Goal: Check status: Check status

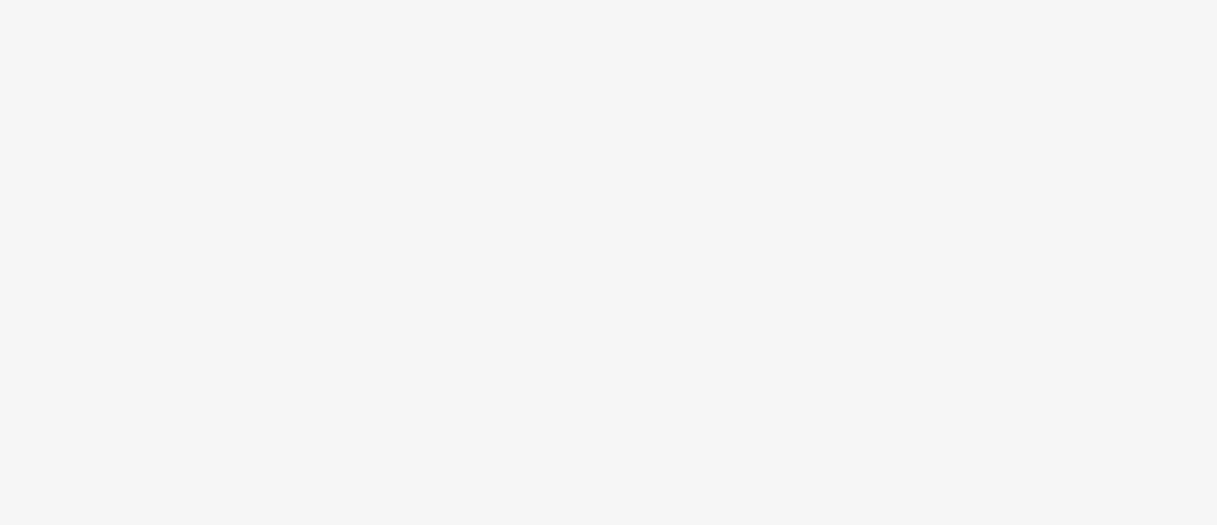
click at [604, 271] on body at bounding box center [608, 262] width 1217 height 525
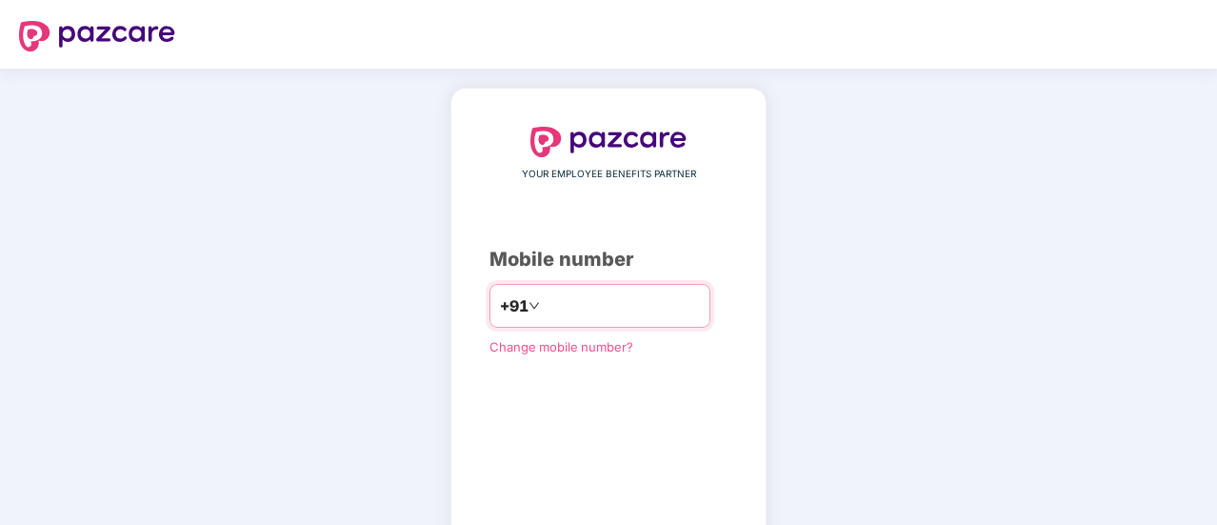
click at [544, 313] on input "number" at bounding box center [622, 306] width 156 height 30
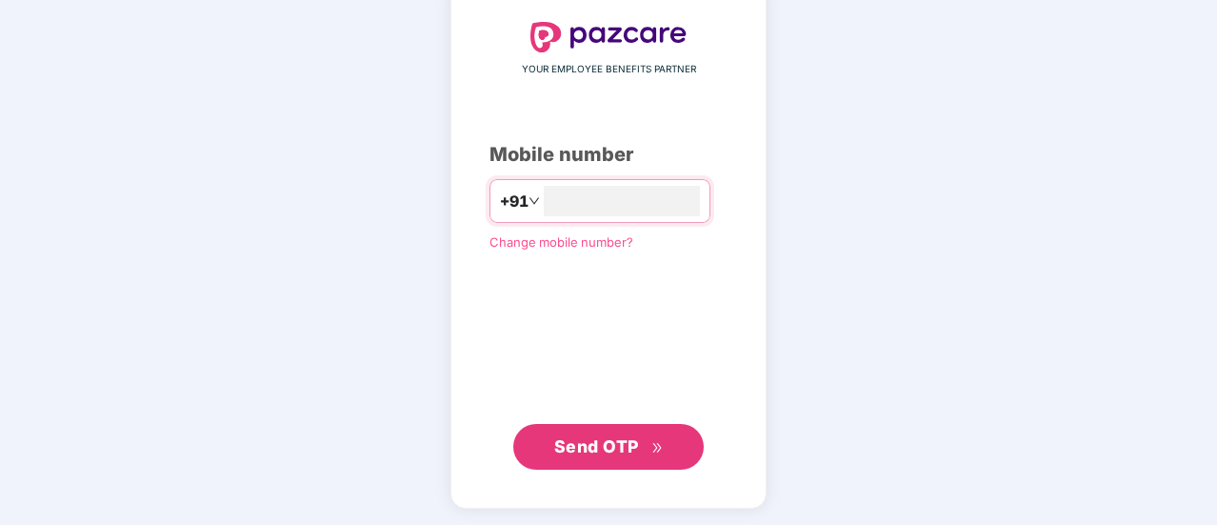
type input "**********"
click at [643, 449] on span "Send OTP" at bounding box center [609, 444] width 110 height 27
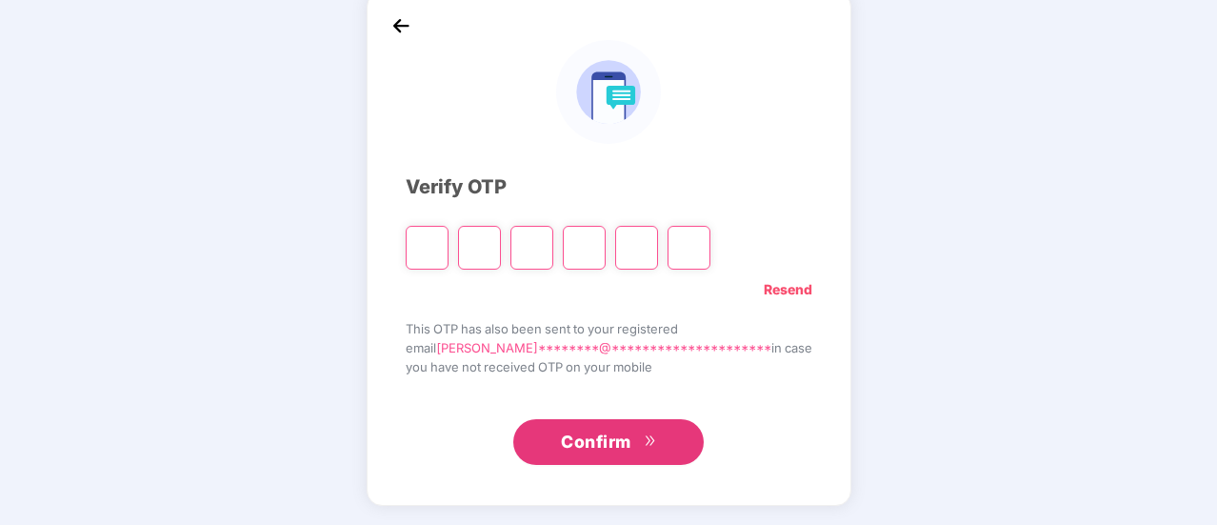
scroll to position [95, 0]
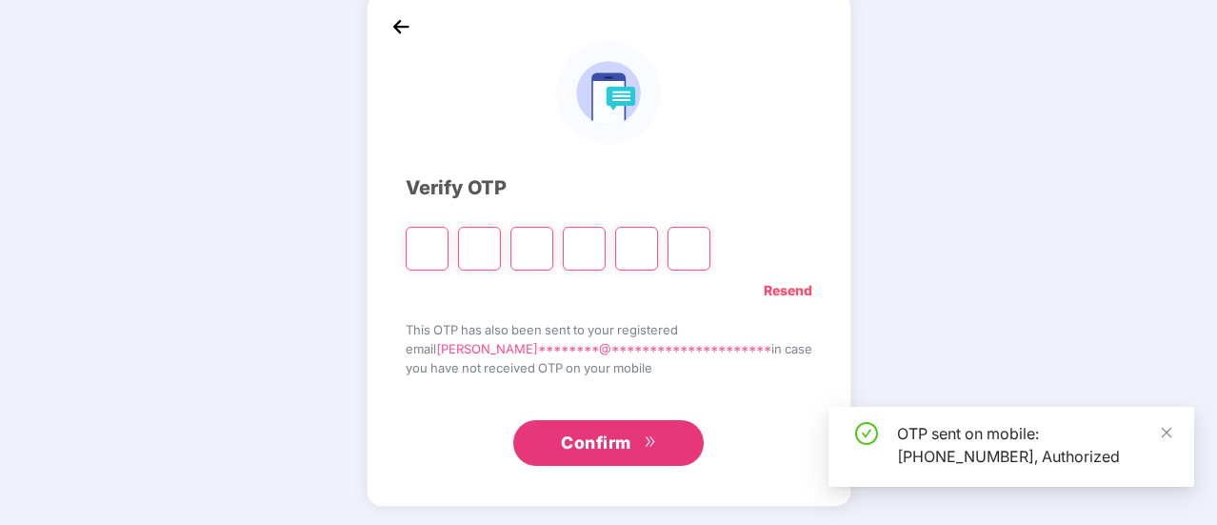
click at [449, 243] on input "Please enter verification code. Digit 1" at bounding box center [427, 249] width 43 height 44
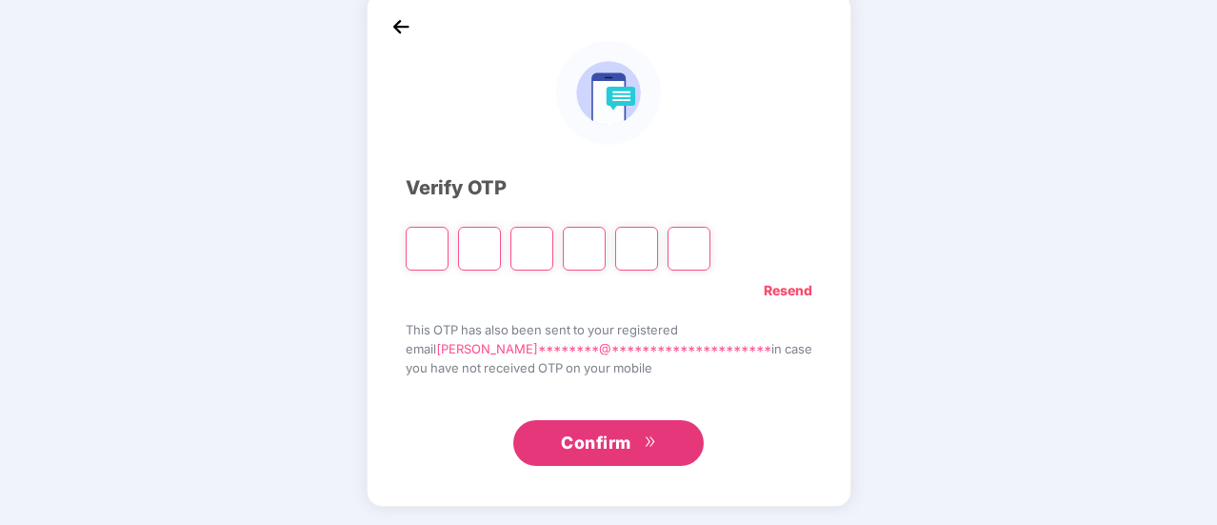
type input "*"
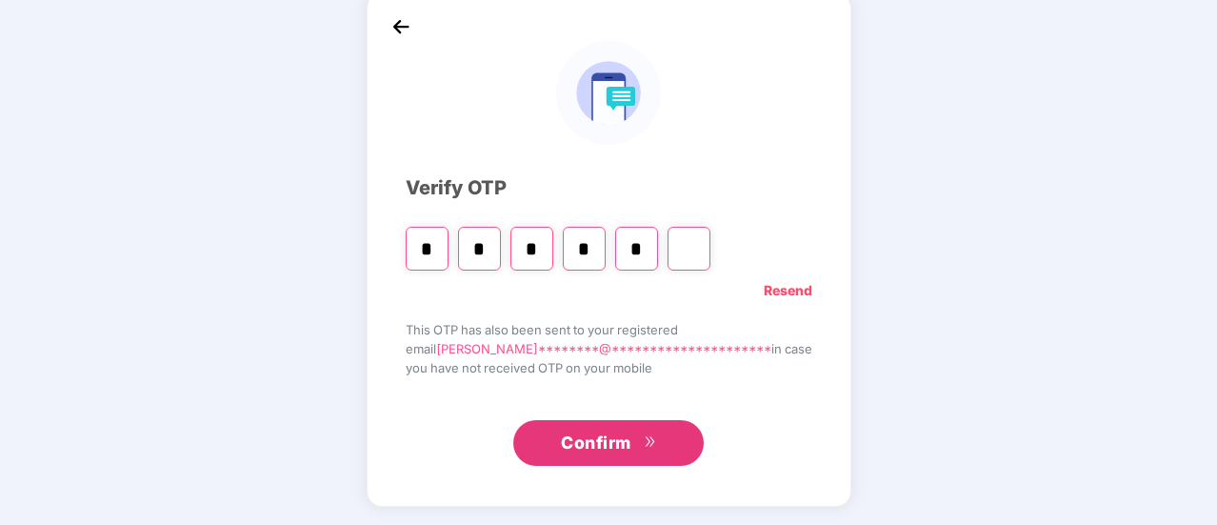
type input "*"
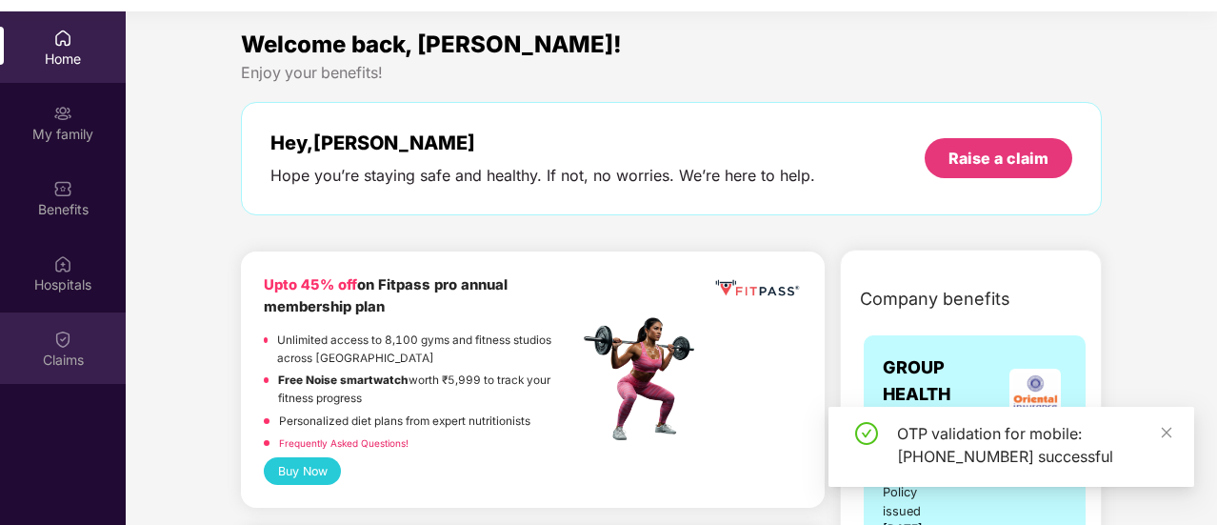
click at [69, 346] on img at bounding box center [62, 339] width 19 height 19
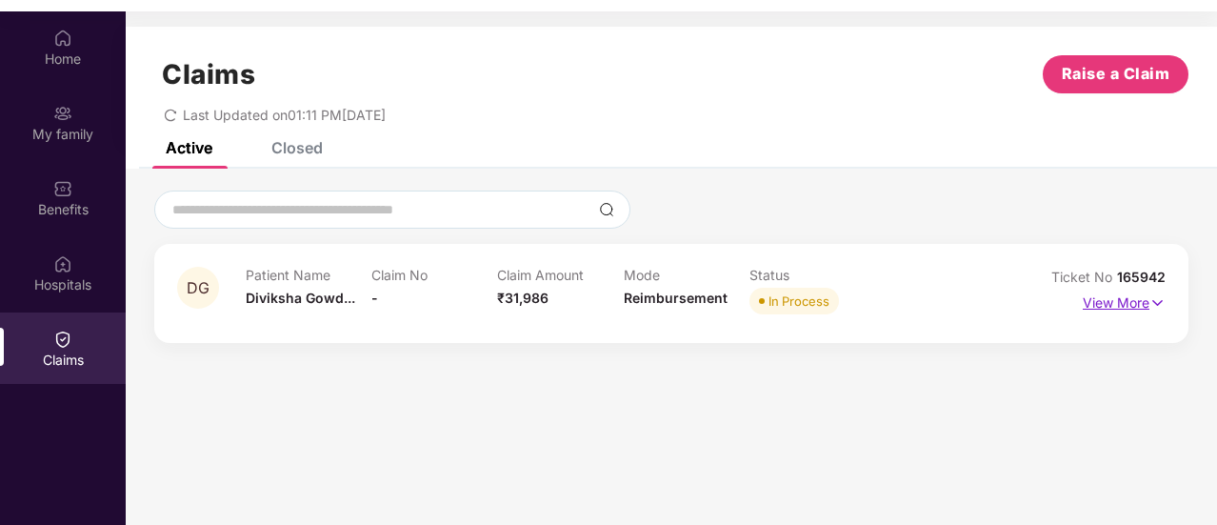
click at [1111, 297] on p "View More" at bounding box center [1124, 301] width 83 height 26
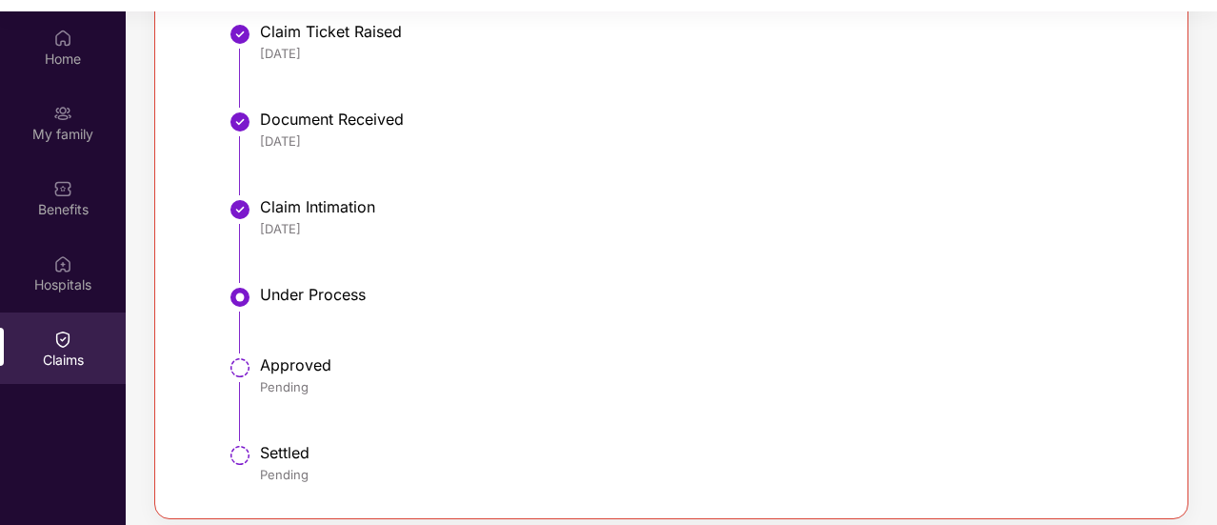
scroll to position [226, 0]
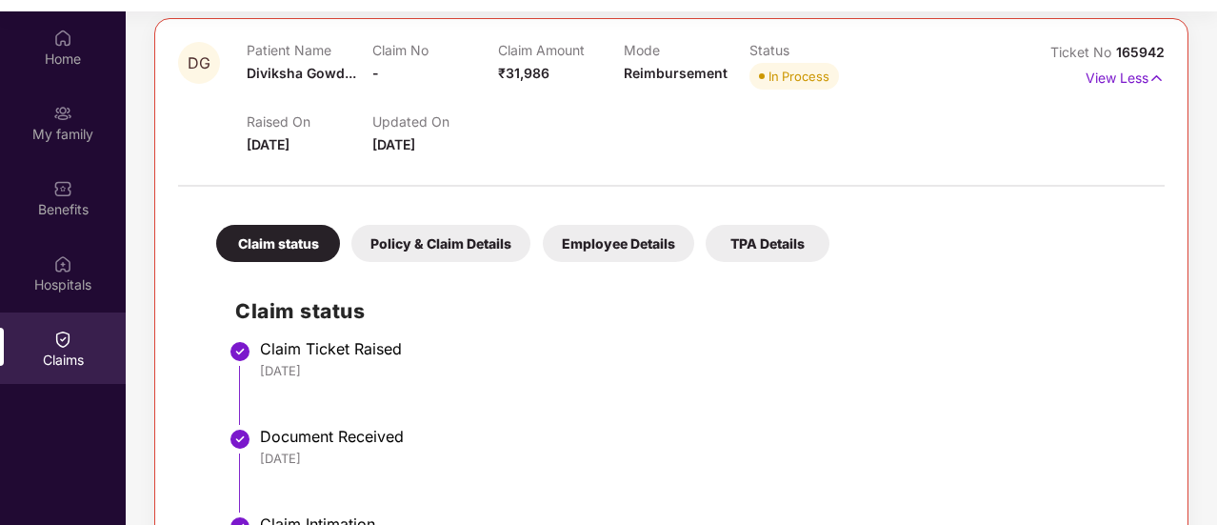
click at [795, 237] on div "TPA Details" at bounding box center [768, 243] width 124 height 37
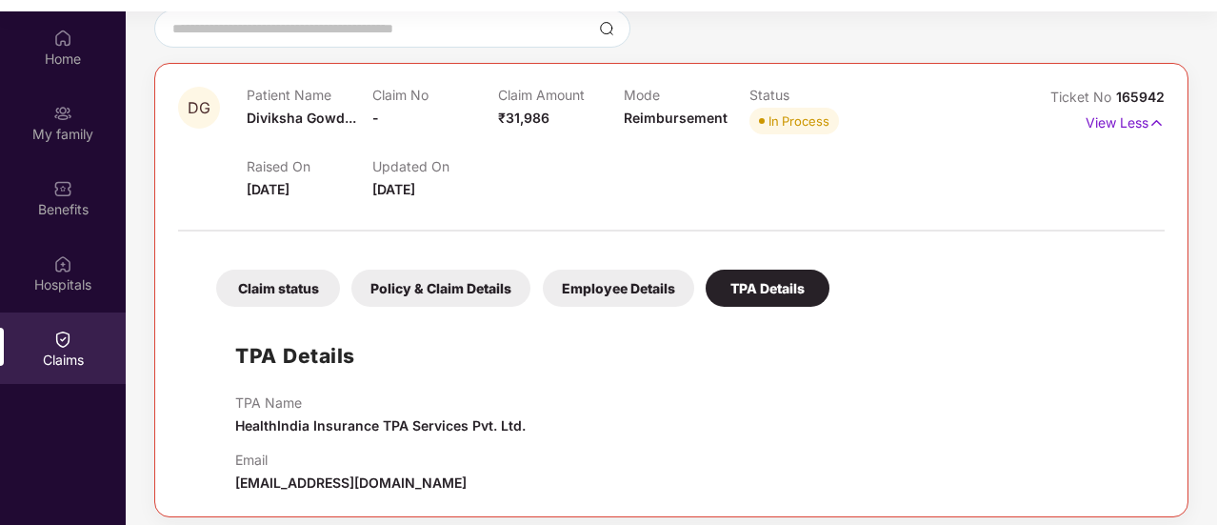
scroll to position [179, 0]
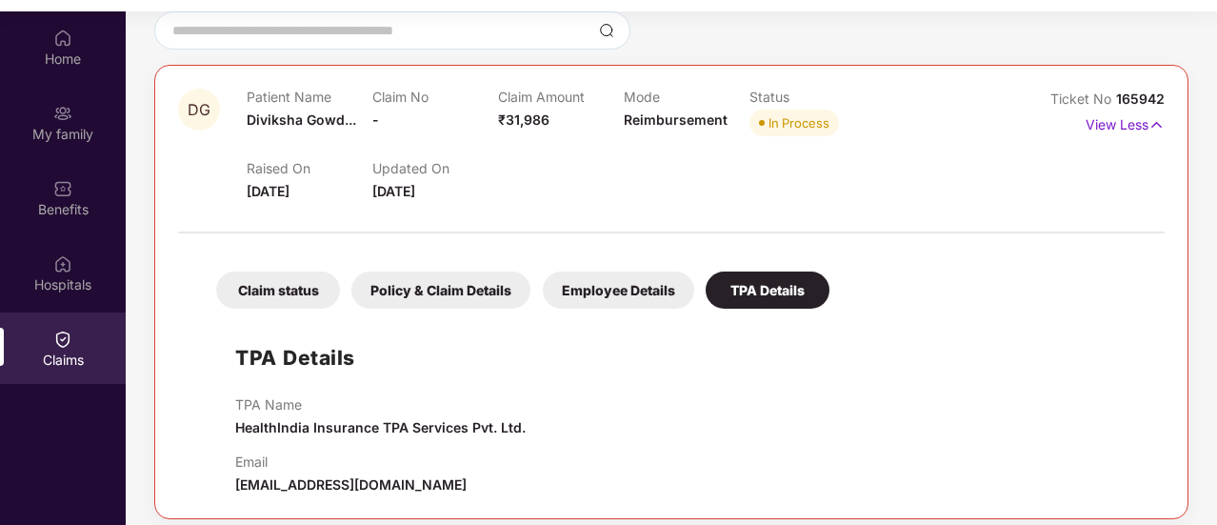
click at [613, 287] on div "Employee Details" at bounding box center [618, 289] width 151 height 37
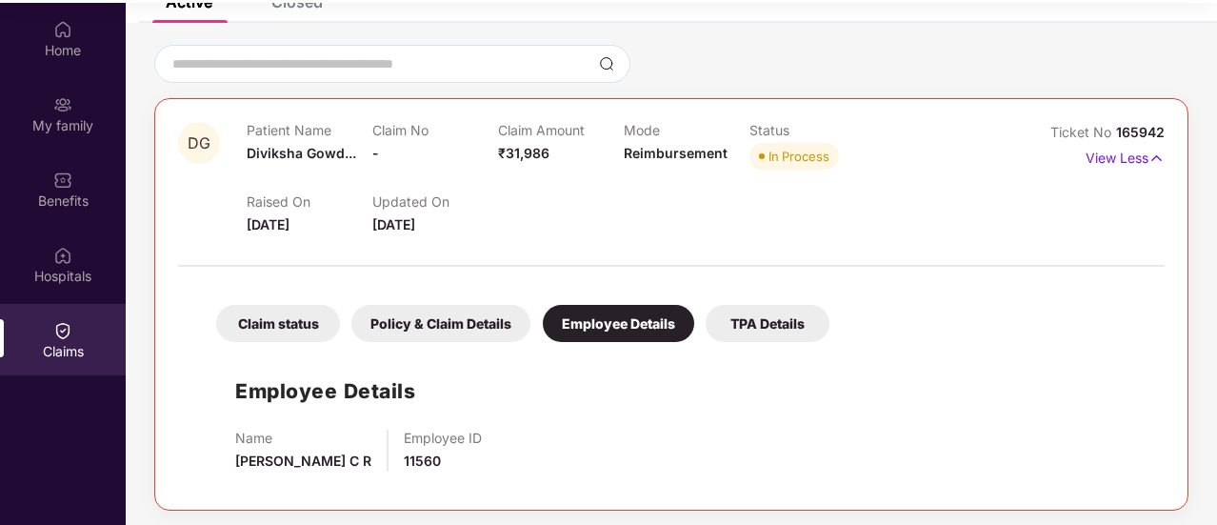
scroll to position [107, 0]
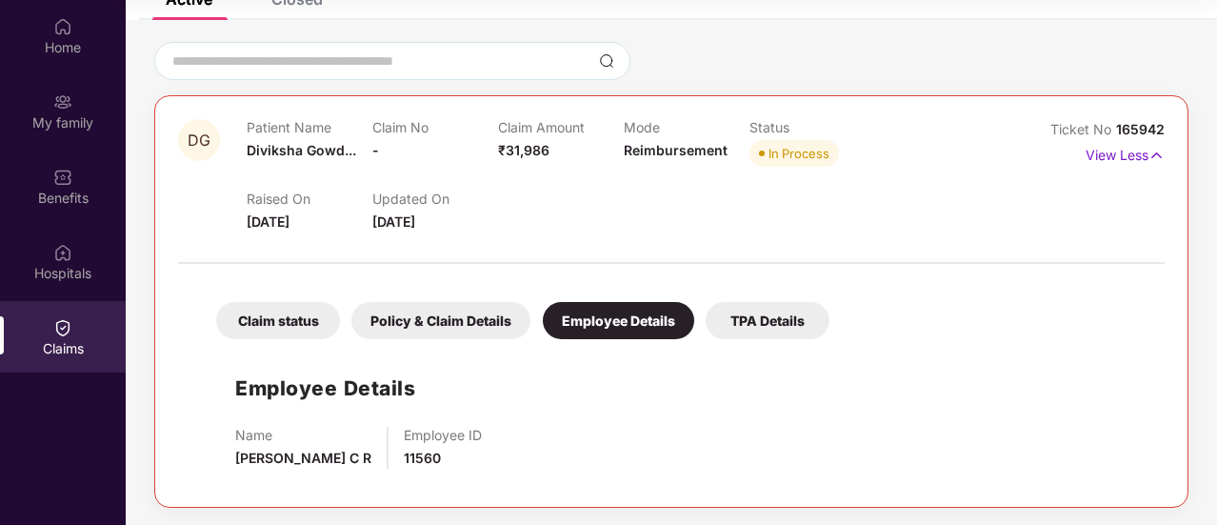
click at [454, 311] on div "Policy & Claim Details" at bounding box center [440, 320] width 179 height 37
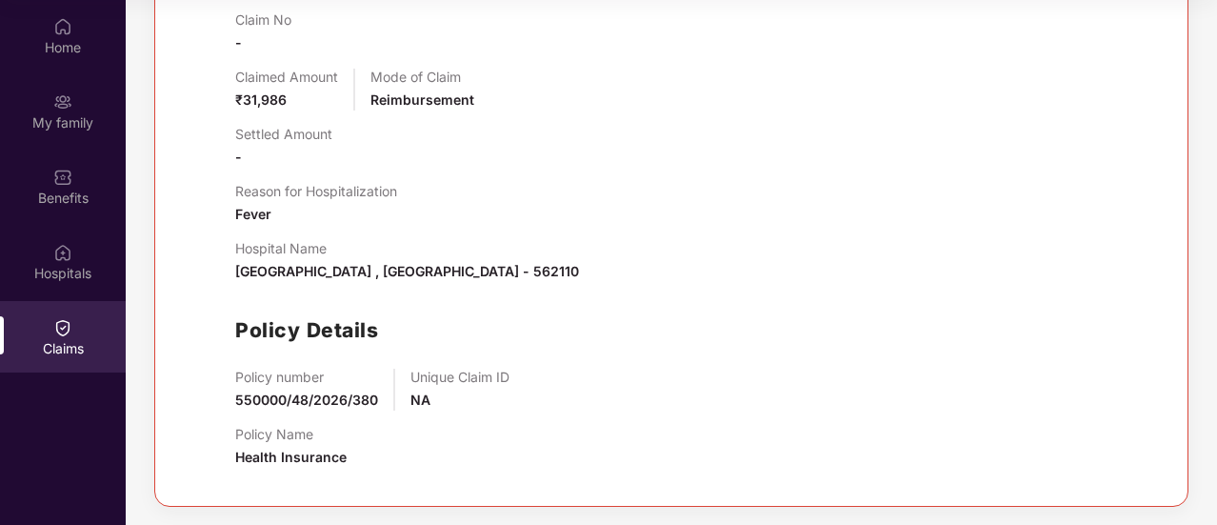
scroll to position [234, 0]
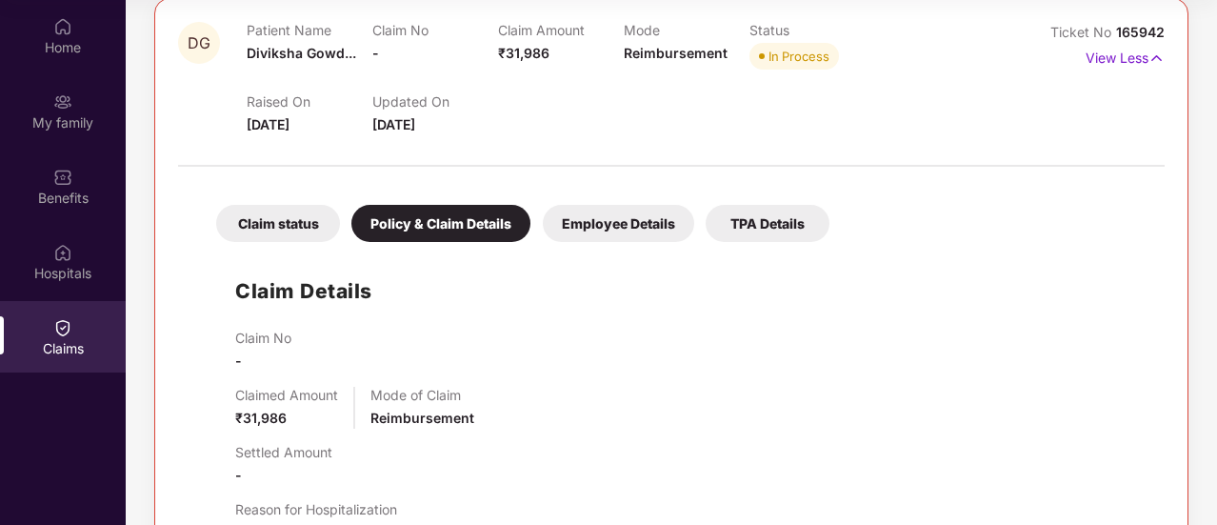
click at [255, 212] on div "Claim status" at bounding box center [278, 223] width 124 height 37
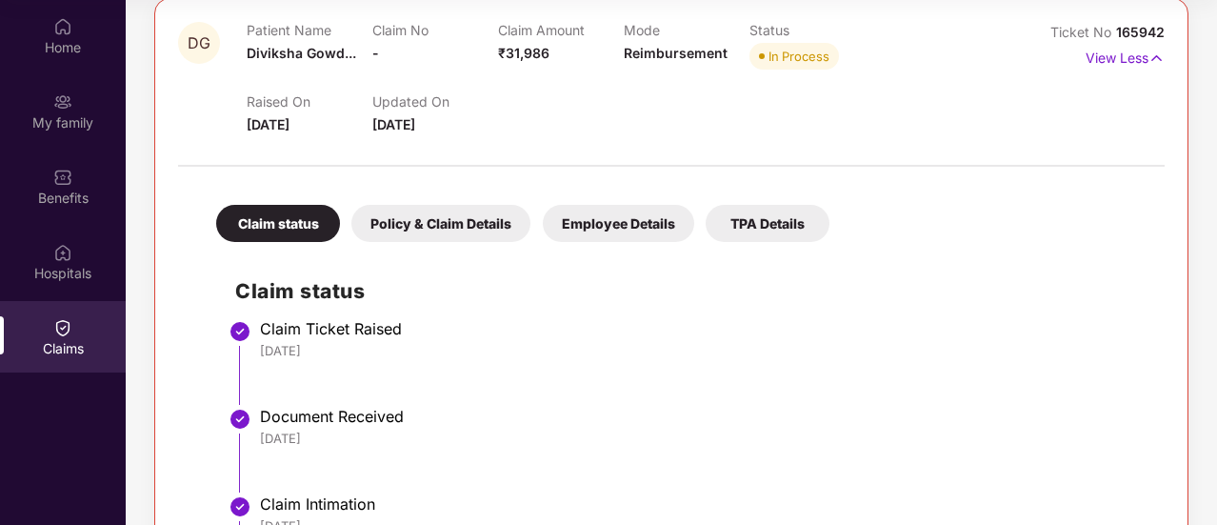
scroll to position [543, 0]
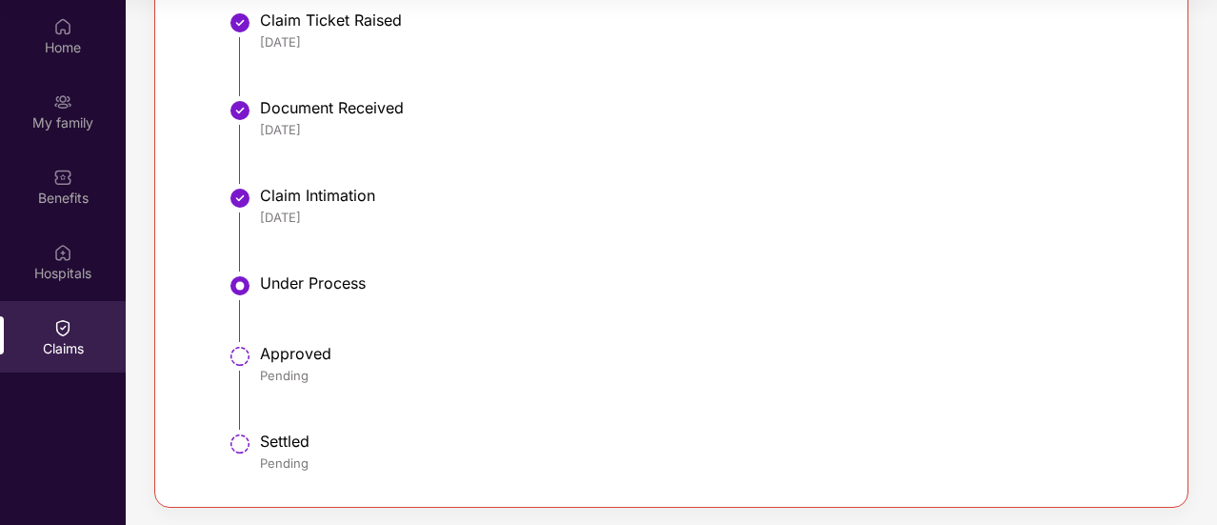
click at [375, 291] on div "Under Process" at bounding box center [703, 282] width 886 height 19
click at [294, 291] on div "Under Process" at bounding box center [703, 284] width 886 height 23
drag, startPoint x: 219, startPoint y: 283, endPoint x: 379, endPoint y: 291, distance: 160.2
click at [379, 291] on div "Claim status Claim Ticket Raised 16 Aug 2025 Document Received 16 Aug 2025 Clai…" at bounding box center [671, 213] width 949 height 541
click at [379, 291] on div "Under Process" at bounding box center [703, 282] width 886 height 19
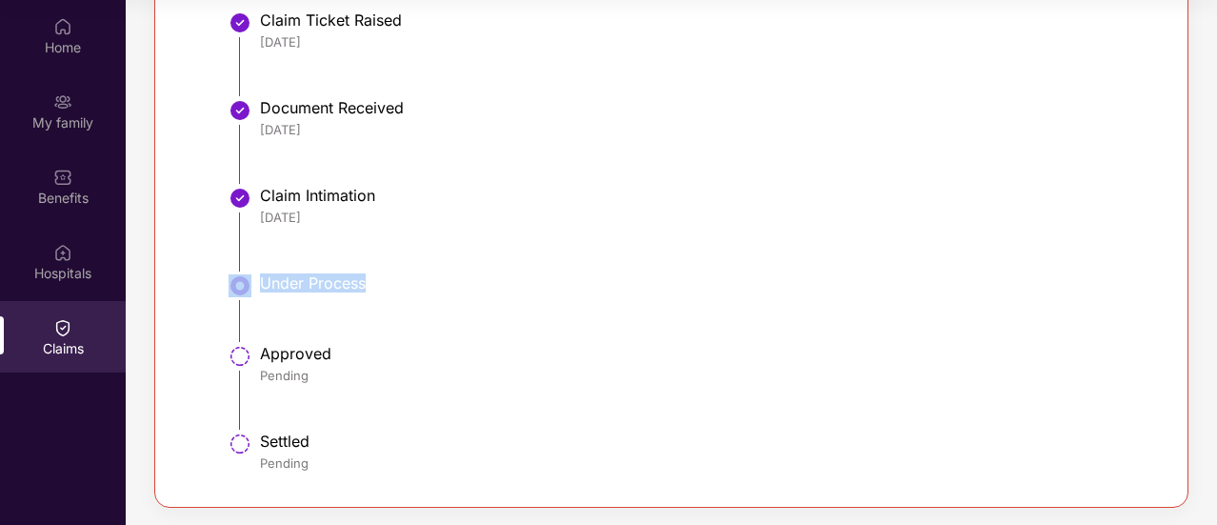
drag, startPoint x: 362, startPoint y: 281, endPoint x: 226, endPoint y: 288, distance: 136.4
click at [226, 288] on div "Claim status Claim Ticket Raised 16 Aug 2025 Document Received 16 Aug 2025 Clai…" at bounding box center [671, 213] width 949 height 541
click at [256, 323] on li "Under Process" at bounding box center [690, 315] width 911 height 70
click at [284, 360] on div "Approved" at bounding box center [703, 353] width 886 height 19
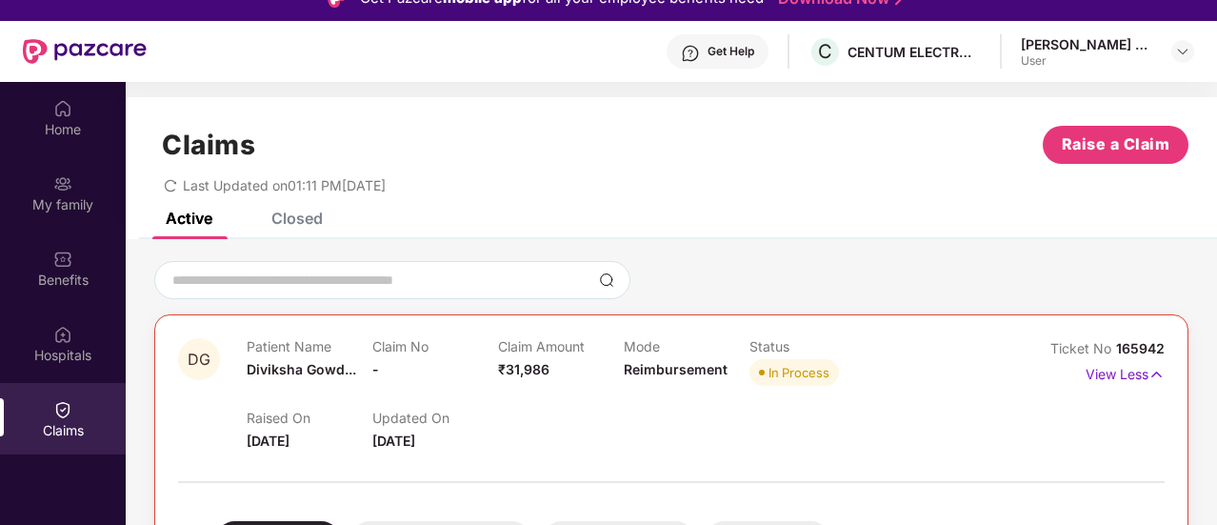
scroll to position [0, 0]
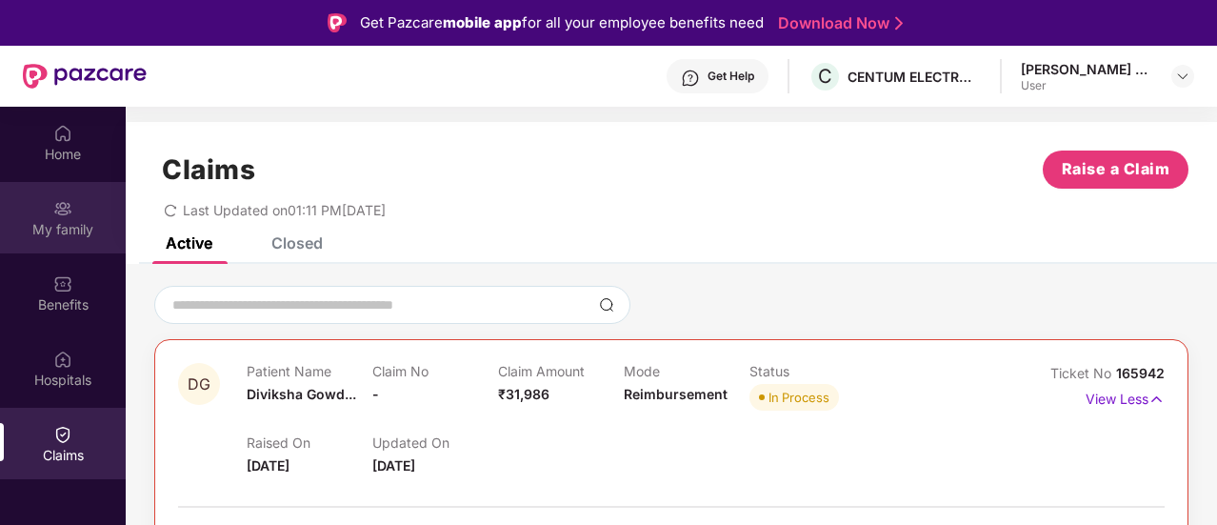
click at [54, 226] on div "My family" at bounding box center [63, 229] width 126 height 19
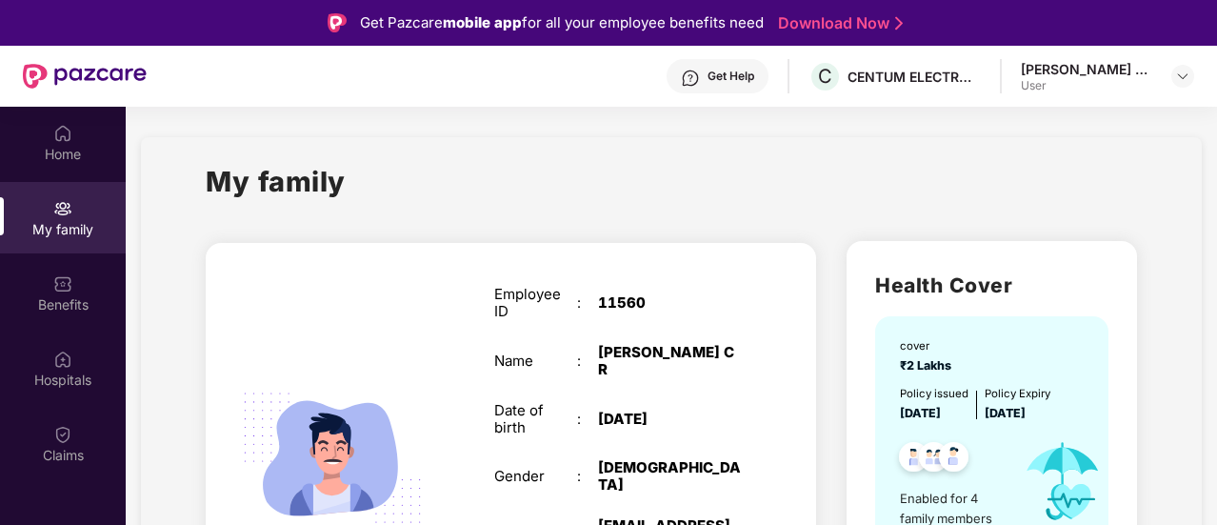
scroll to position [317, 0]
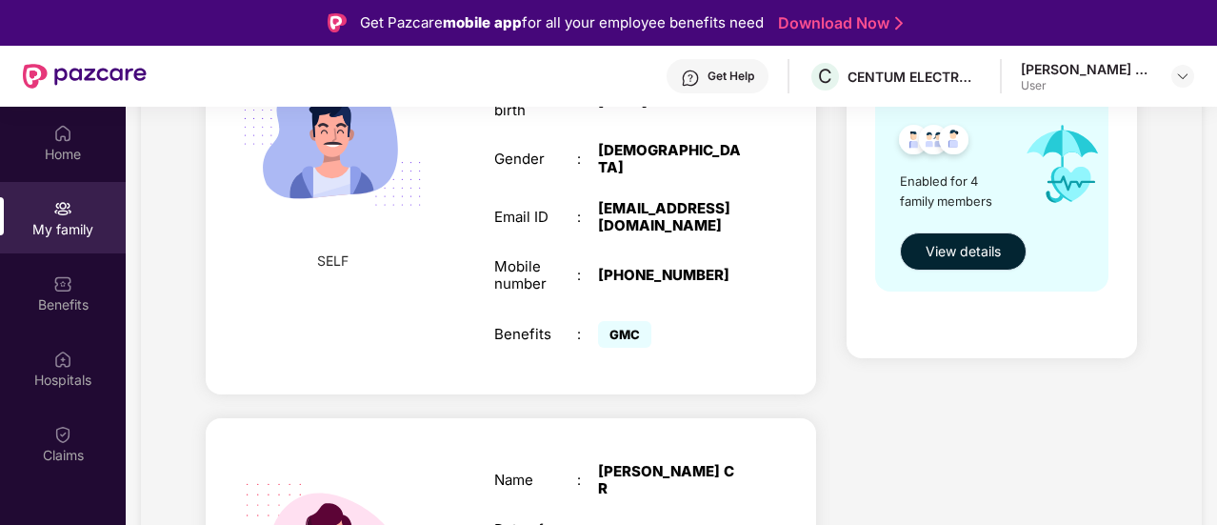
click at [971, 247] on span "View details" at bounding box center [963, 251] width 75 height 21
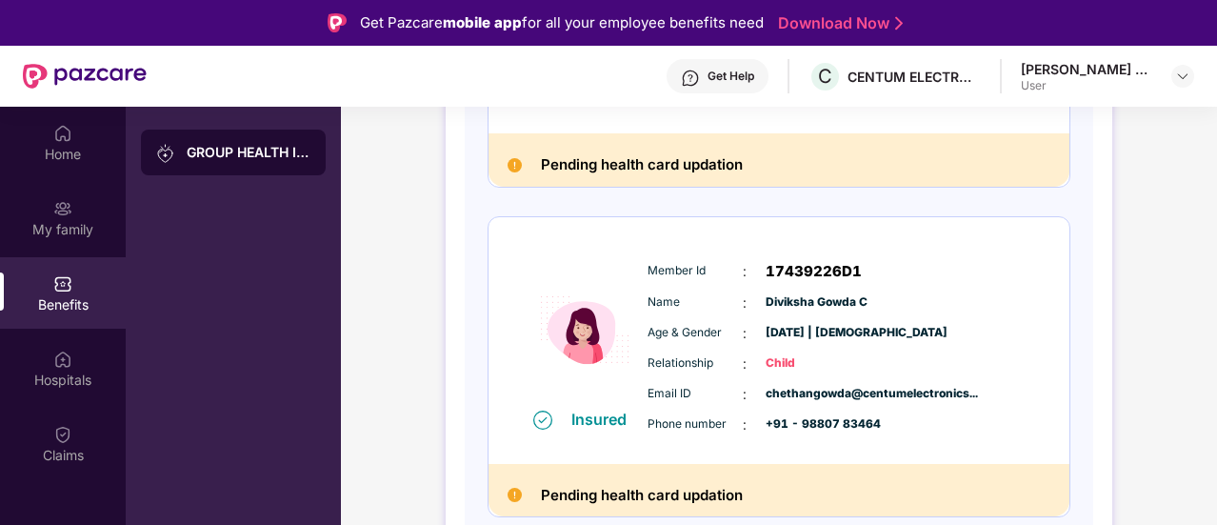
scroll to position [107, 0]
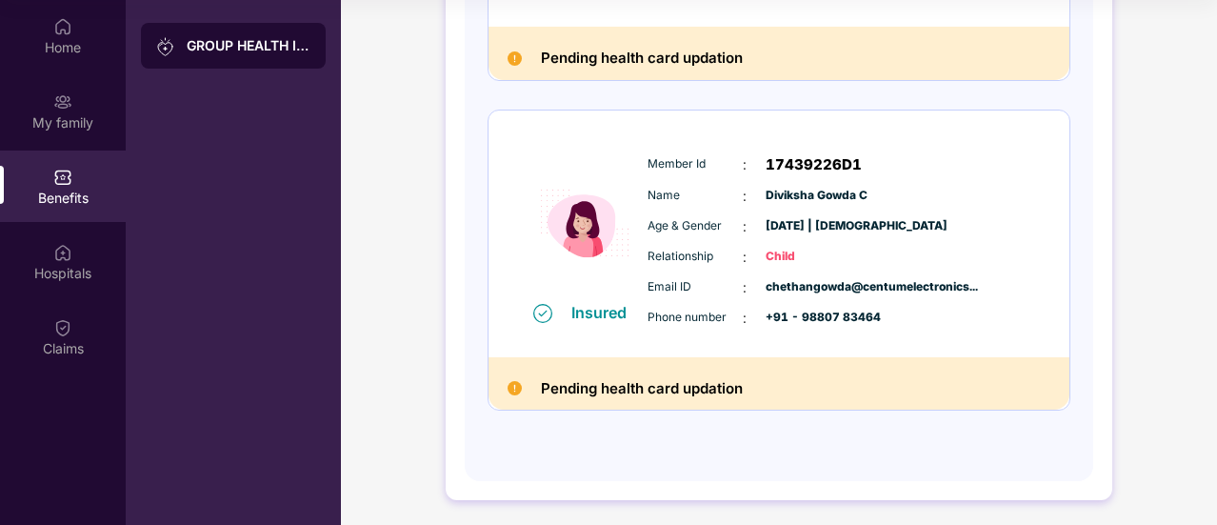
click at [512, 385] on img at bounding box center [515, 388] width 14 height 14
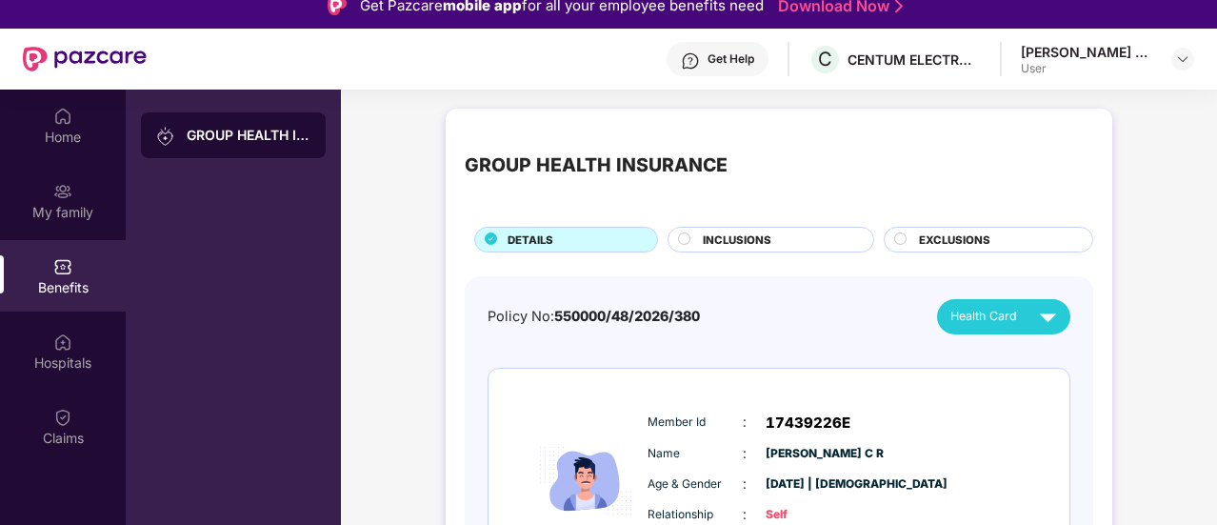
scroll to position [0, 0]
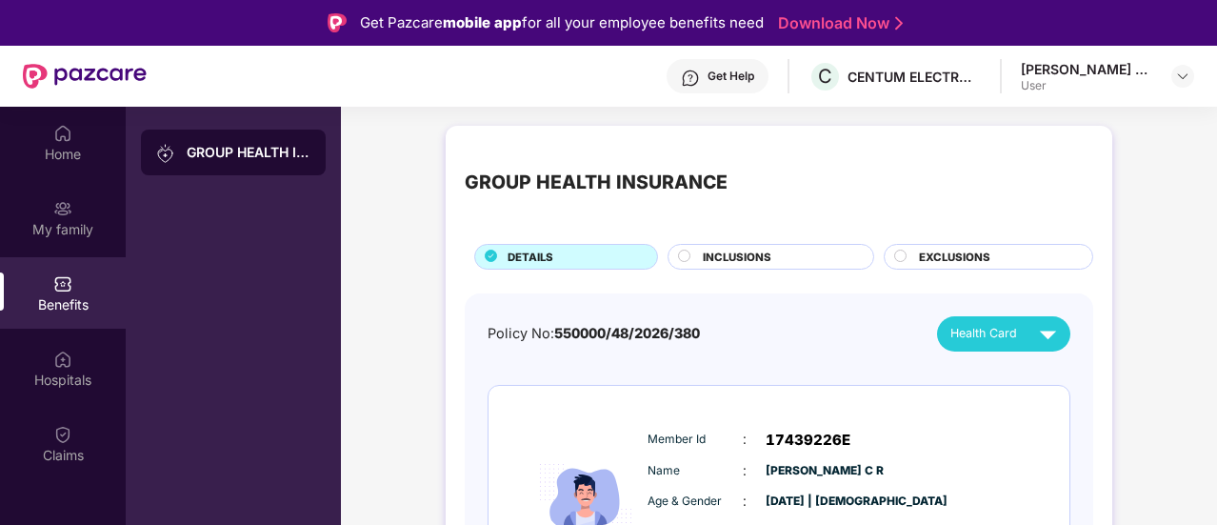
click at [717, 261] on span "INCLUSIONS" at bounding box center [737, 257] width 69 height 17
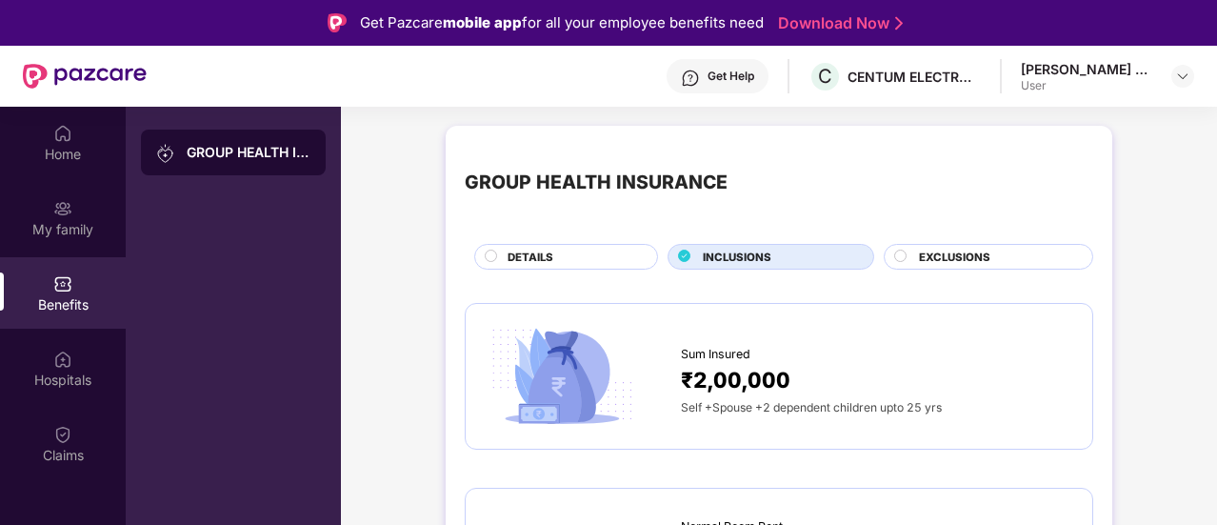
click at [964, 259] on span "EXCLUSIONS" at bounding box center [954, 257] width 71 height 17
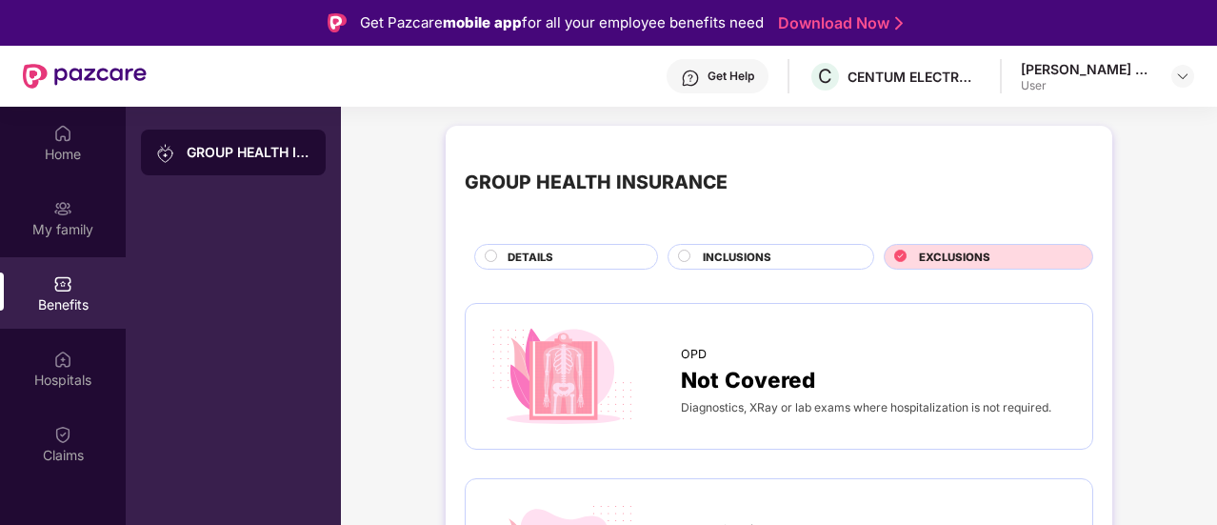
scroll to position [317, 0]
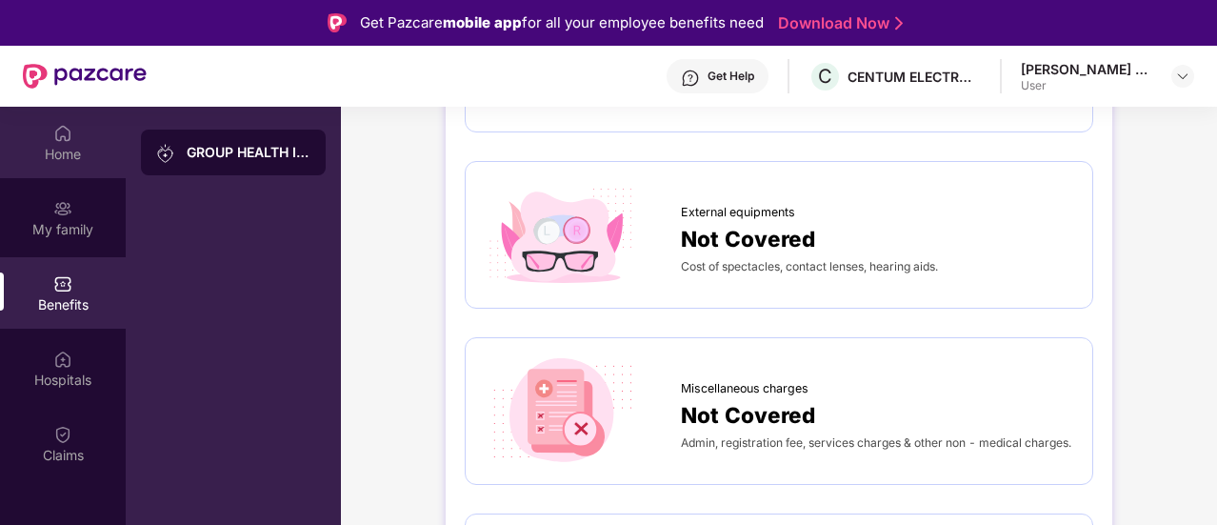
click at [65, 122] on div at bounding box center [62, 131] width 19 height 19
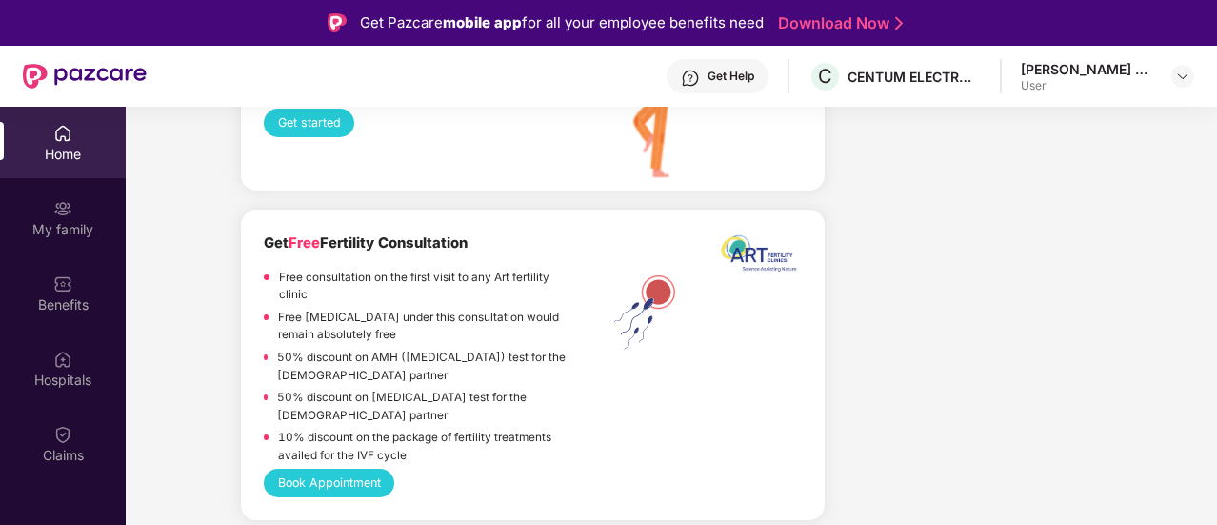
scroll to position [3480, 0]
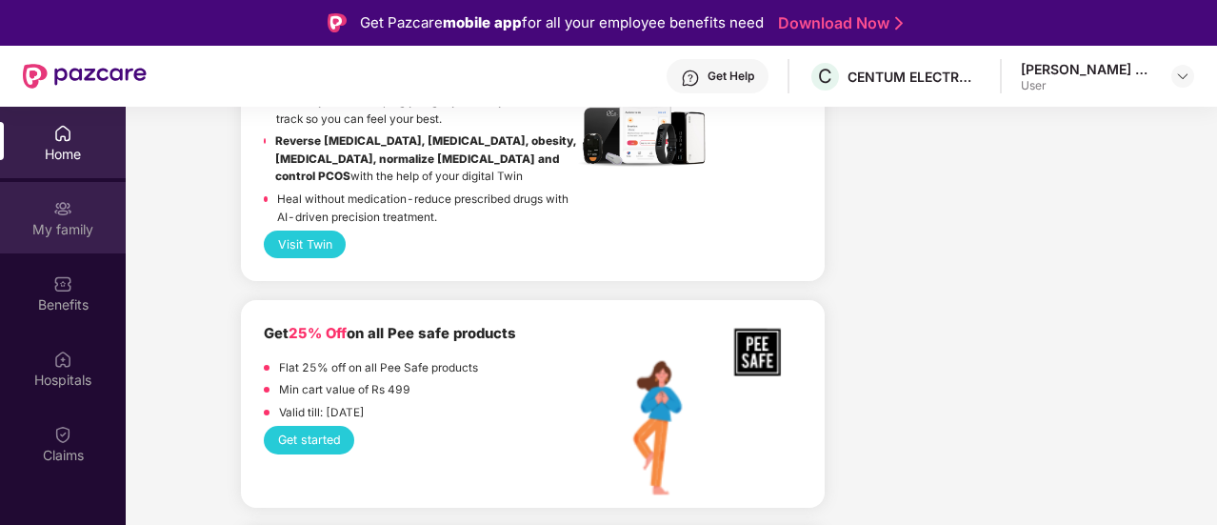
click at [38, 212] on div "My family" at bounding box center [63, 217] width 126 height 71
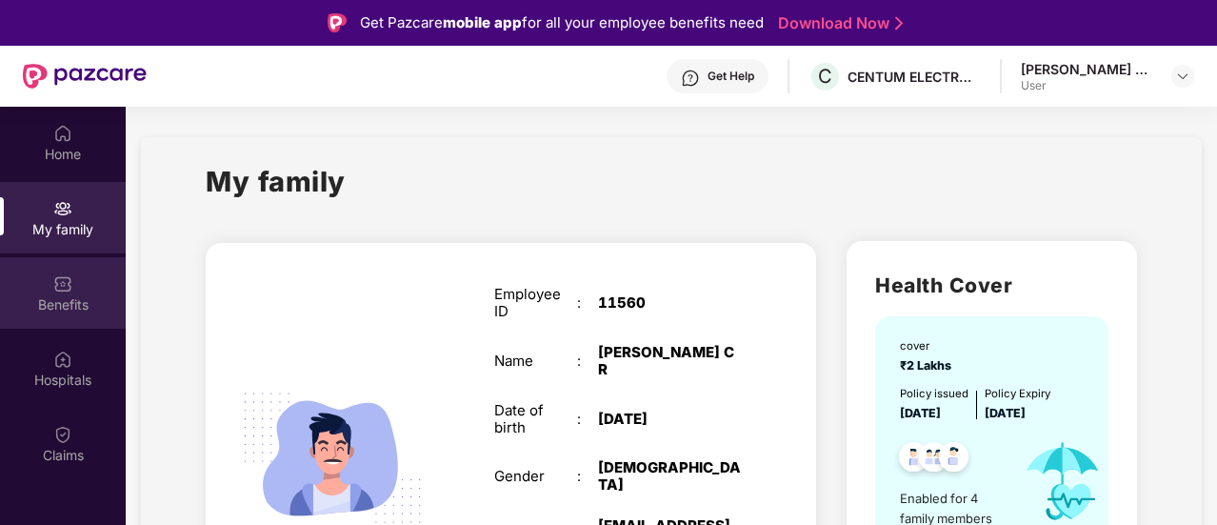
click at [52, 276] on div "Benefits" at bounding box center [63, 292] width 126 height 71
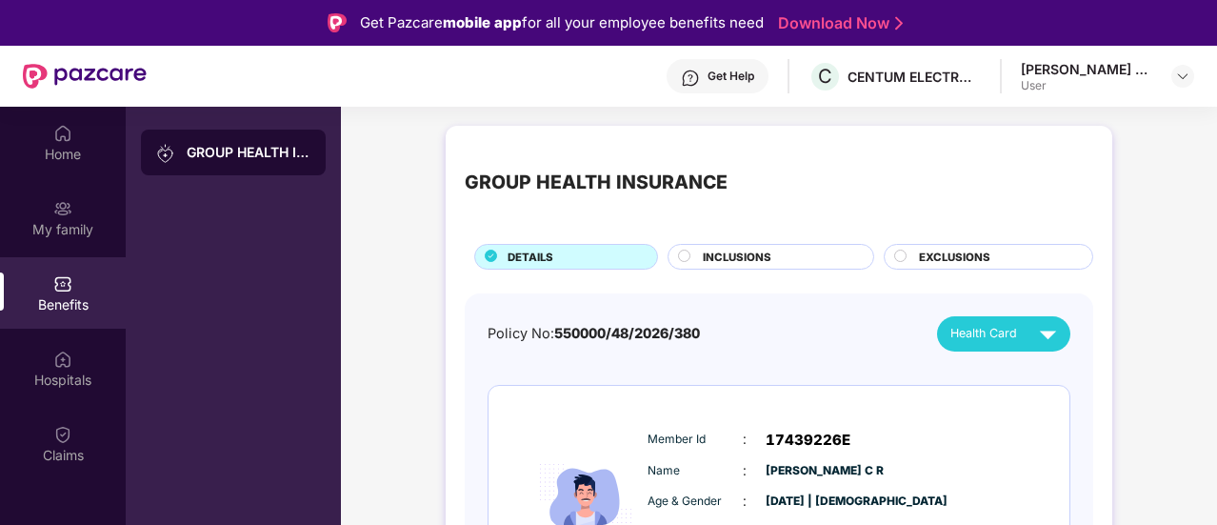
click at [728, 244] on div "INCLUSIONS" at bounding box center [771, 257] width 207 height 26
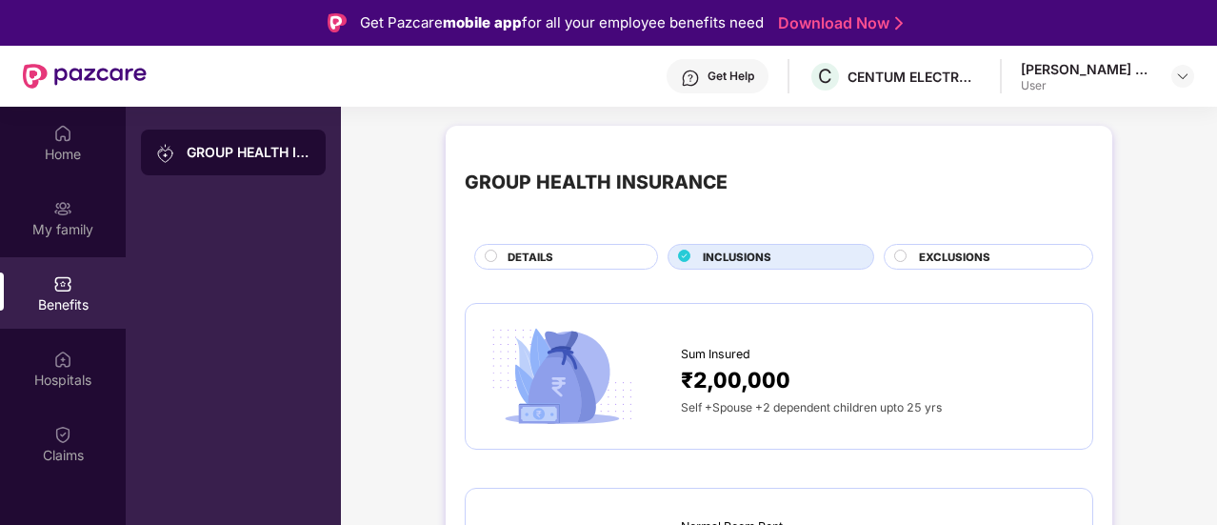
click at [964, 260] on span "EXCLUSIONS" at bounding box center [954, 257] width 71 height 17
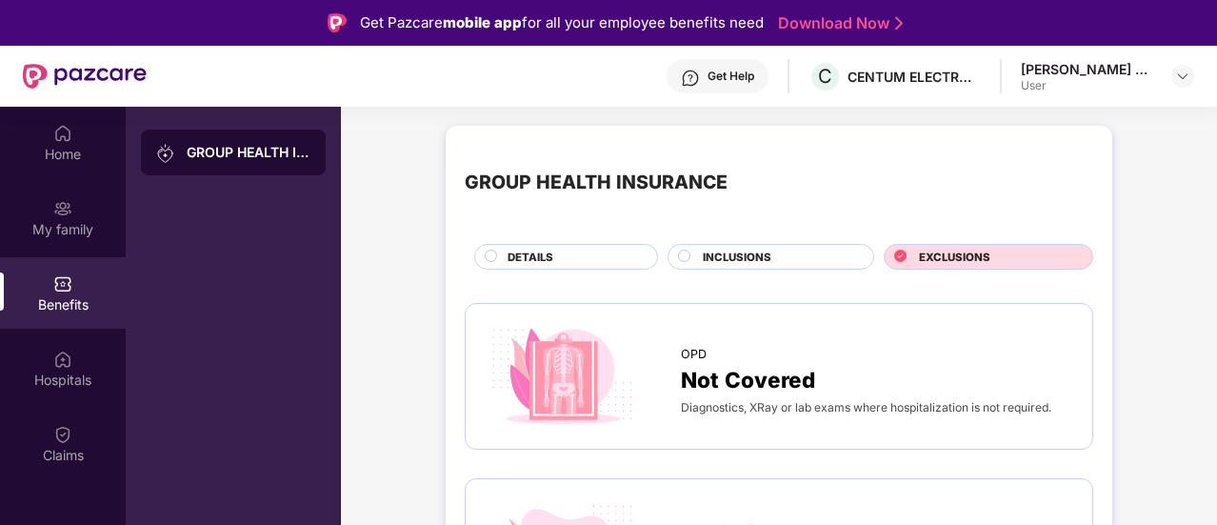
click at [789, 251] on div "INCLUSIONS" at bounding box center [778, 259] width 170 height 20
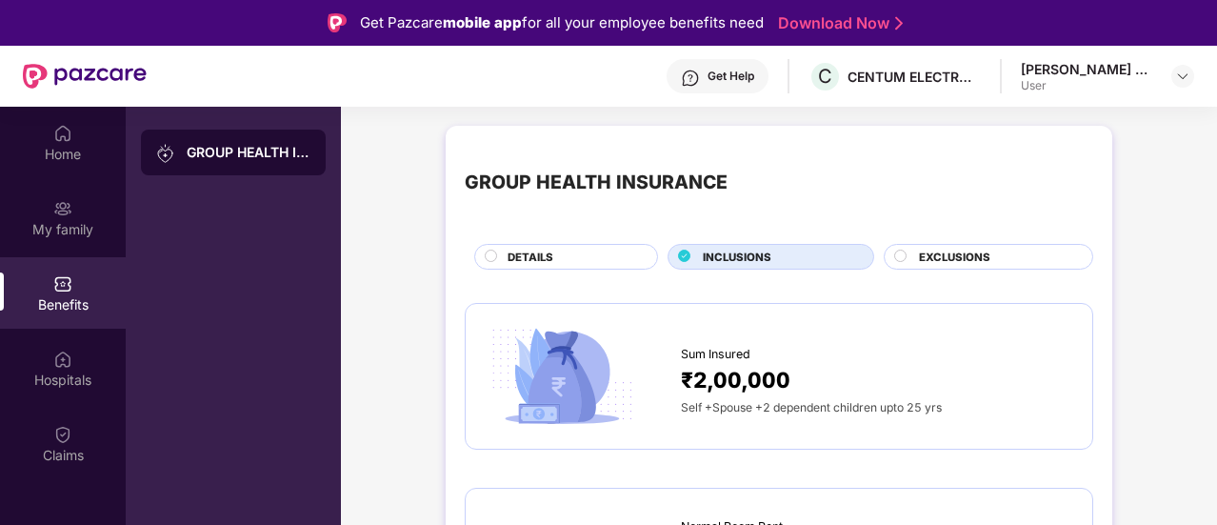
click at [914, 251] on div "EXCLUSIONS" at bounding box center [996, 259] width 173 height 20
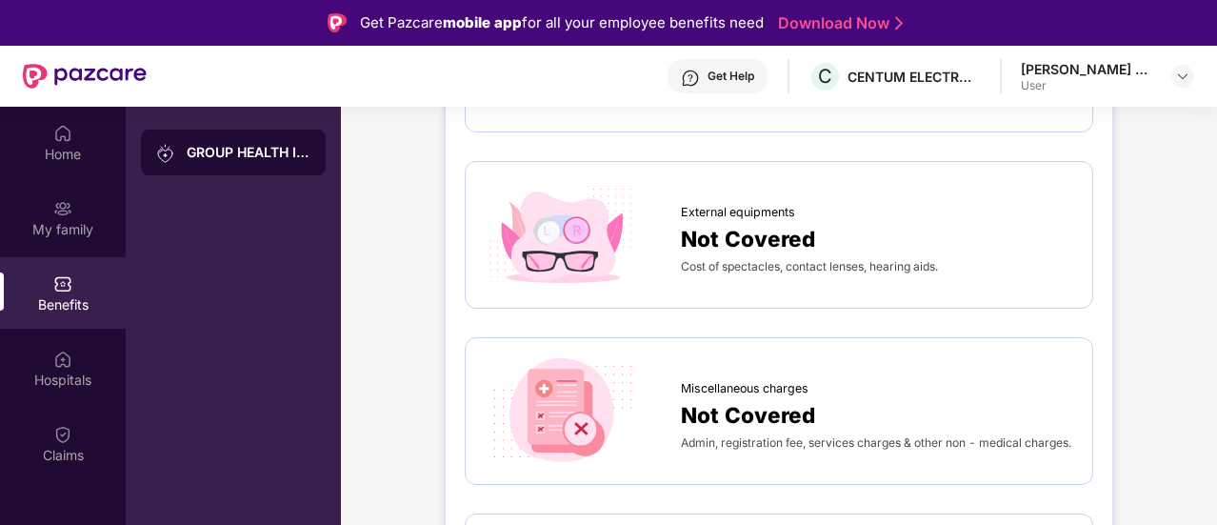
scroll to position [634, 0]
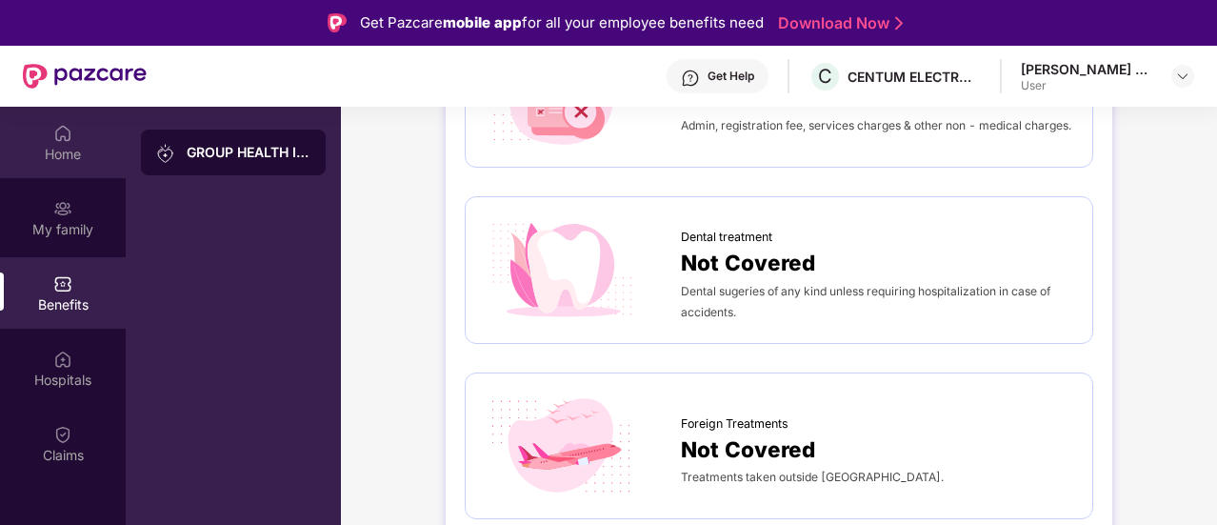
click at [61, 170] on div "Home" at bounding box center [63, 142] width 126 height 71
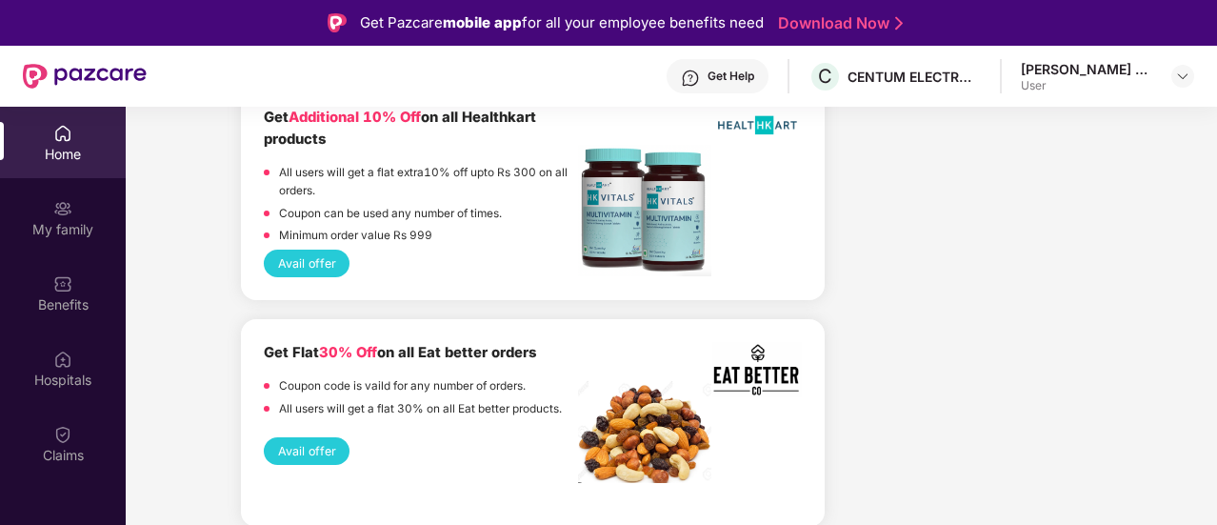
scroll to position [1270, 0]
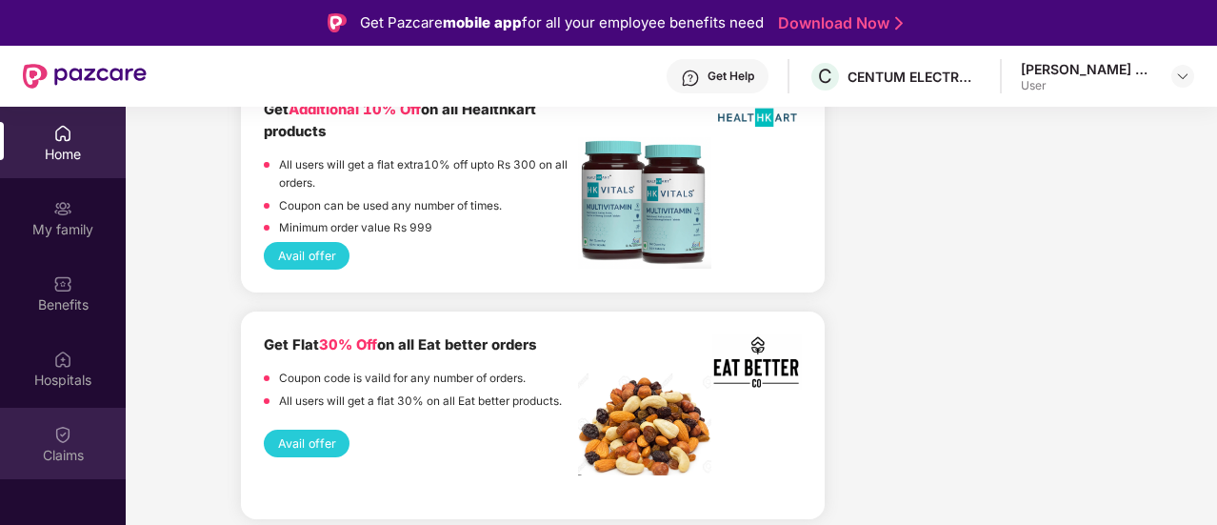
click at [65, 451] on div "Claims" at bounding box center [63, 455] width 126 height 19
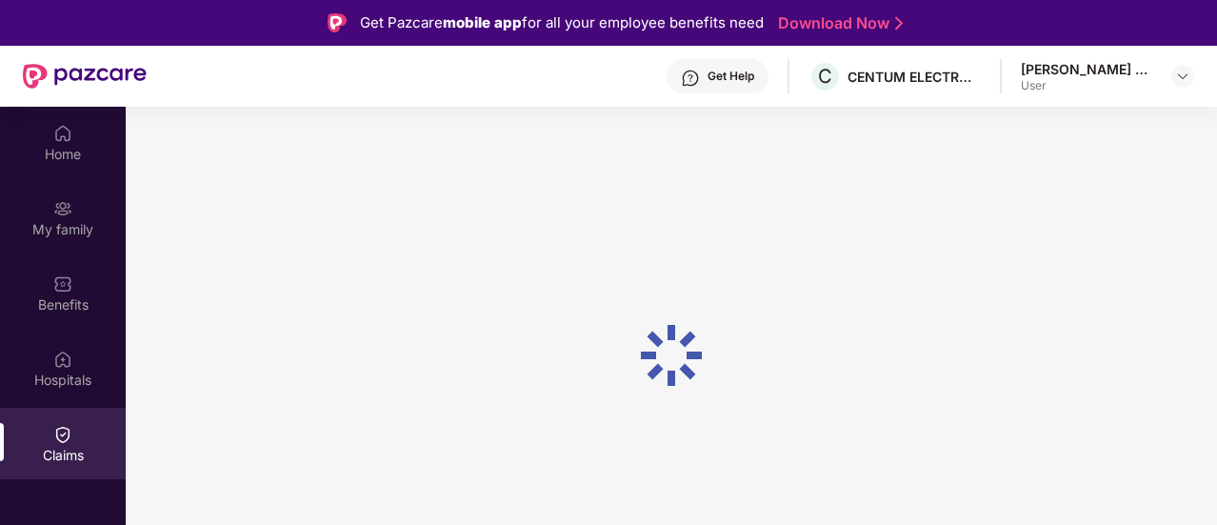
scroll to position [0, 0]
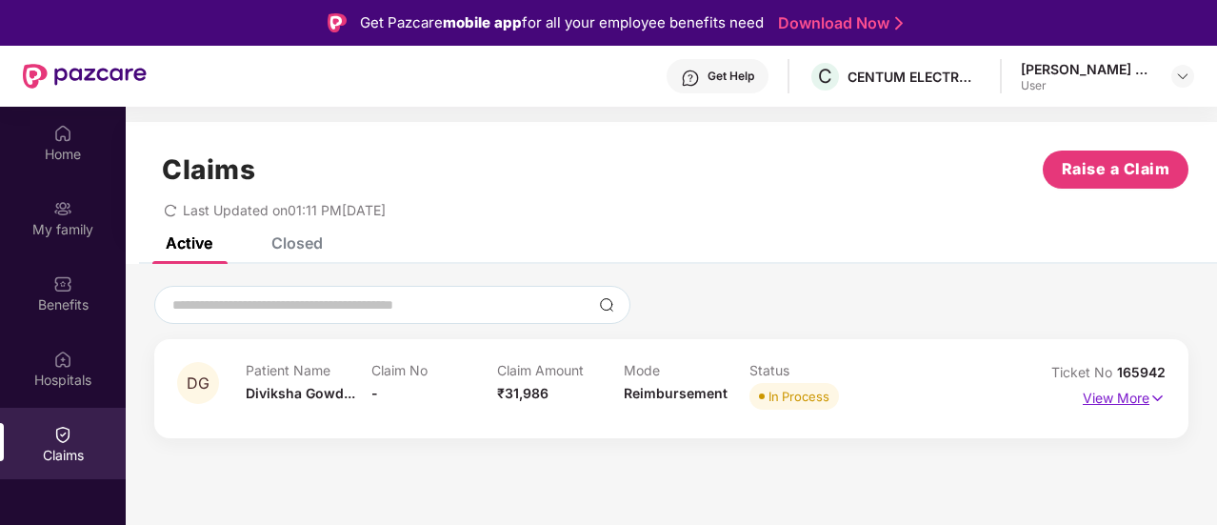
click at [1143, 401] on p "View More" at bounding box center [1124, 396] width 83 height 26
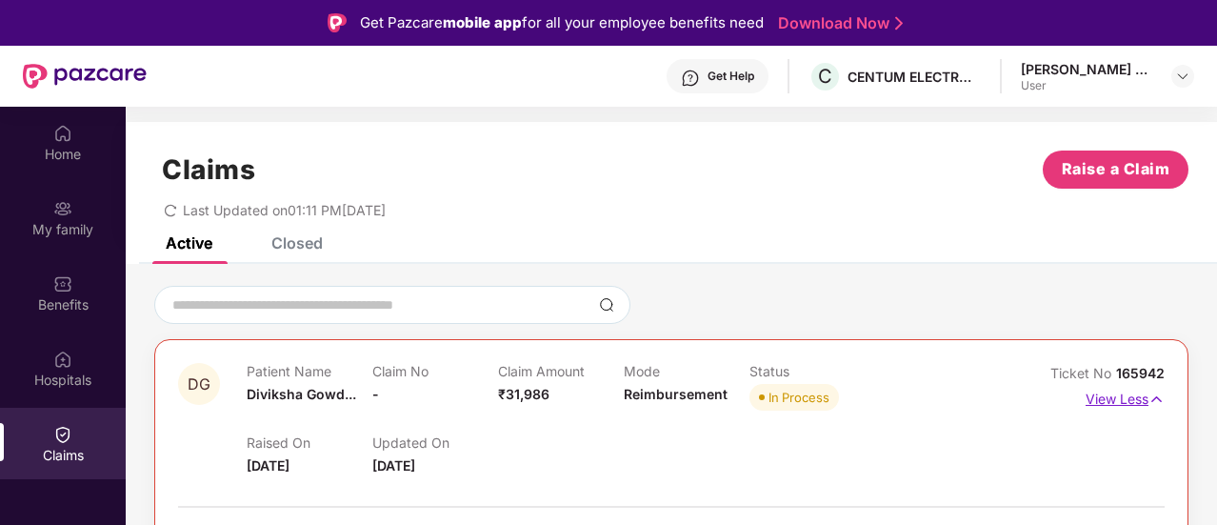
click at [1143, 401] on p "View Less" at bounding box center [1125, 397] width 79 height 26
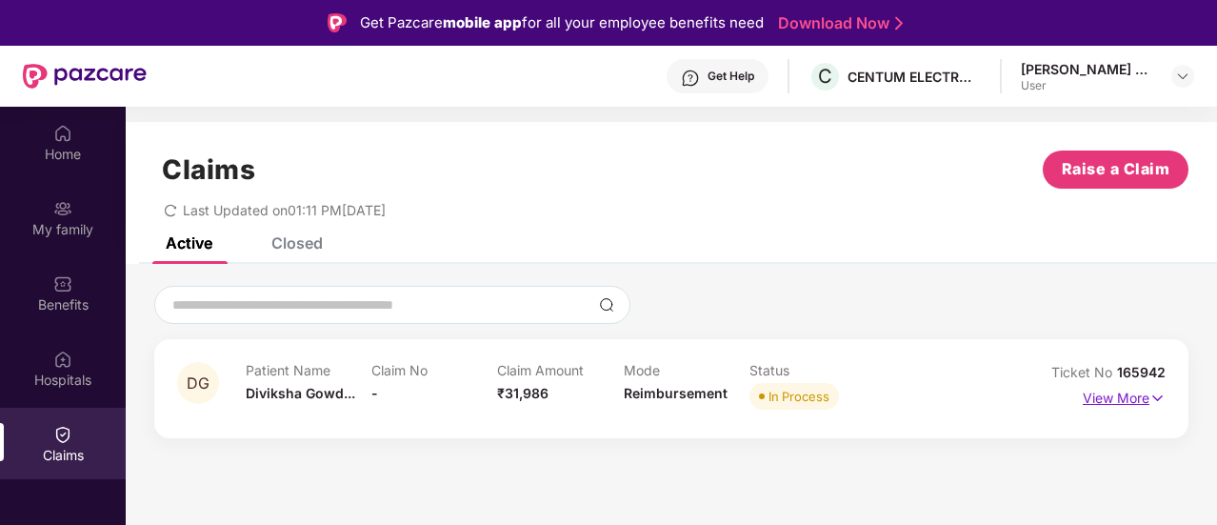
click at [1143, 401] on p "View More" at bounding box center [1124, 396] width 83 height 26
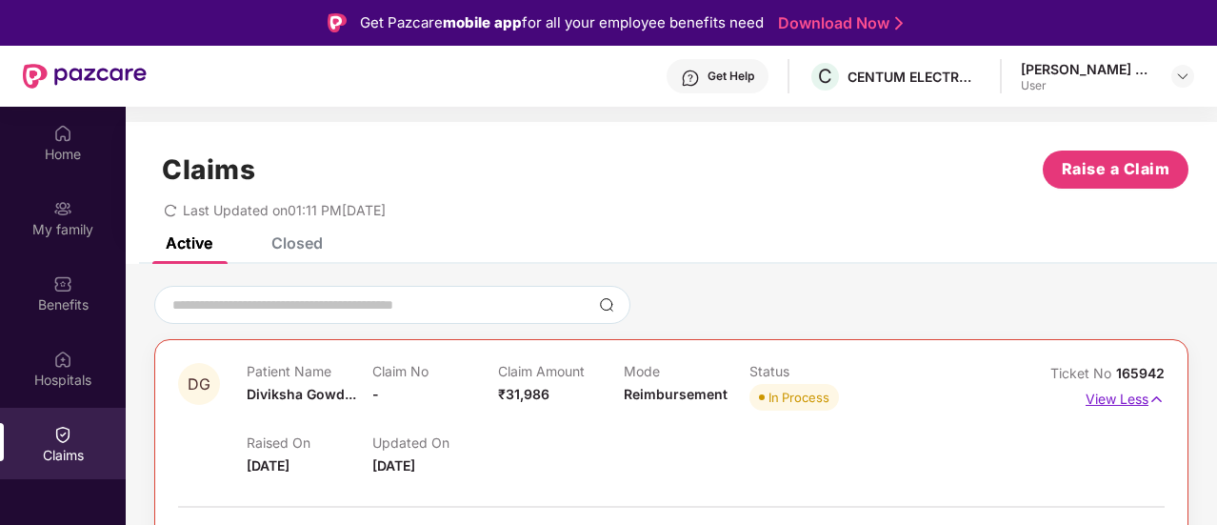
click at [1143, 401] on p "View Less" at bounding box center [1125, 397] width 79 height 26
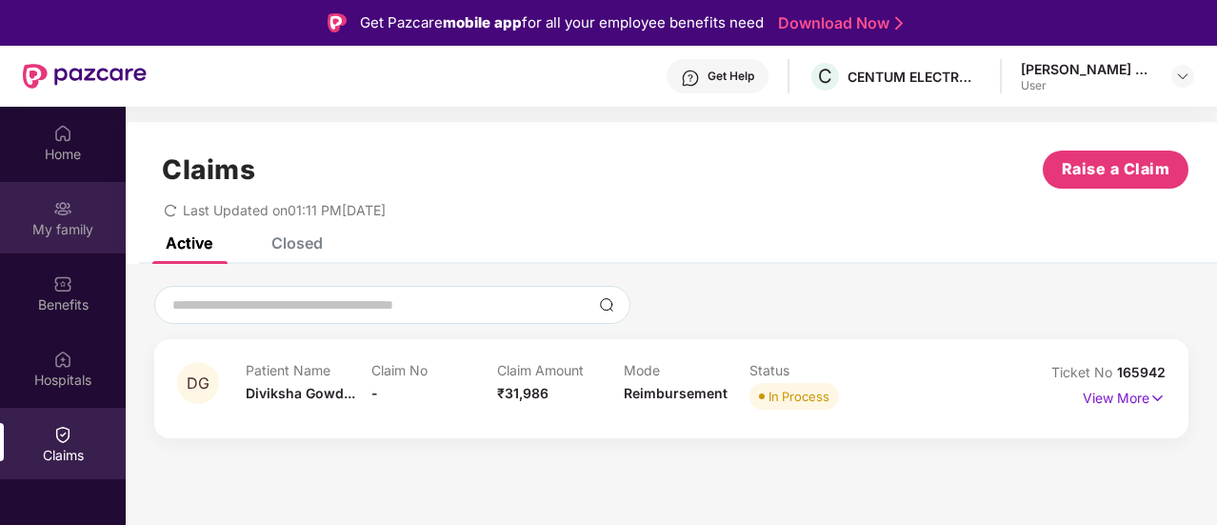
click at [29, 227] on div "My family" at bounding box center [63, 229] width 126 height 19
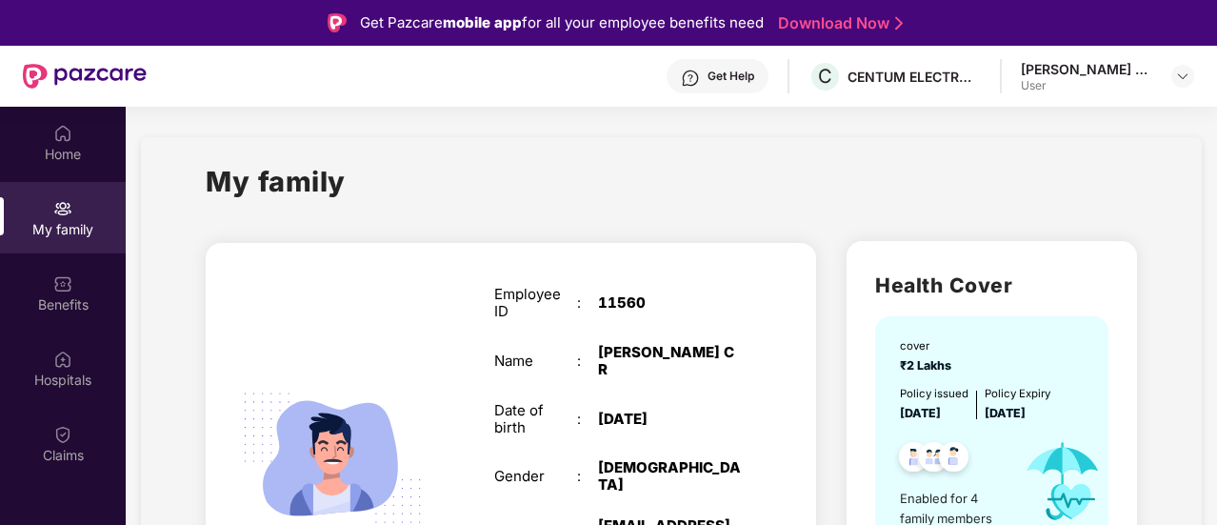
click at [1108, 61] on div "[PERSON_NAME] C R" at bounding box center [1087, 69] width 133 height 18
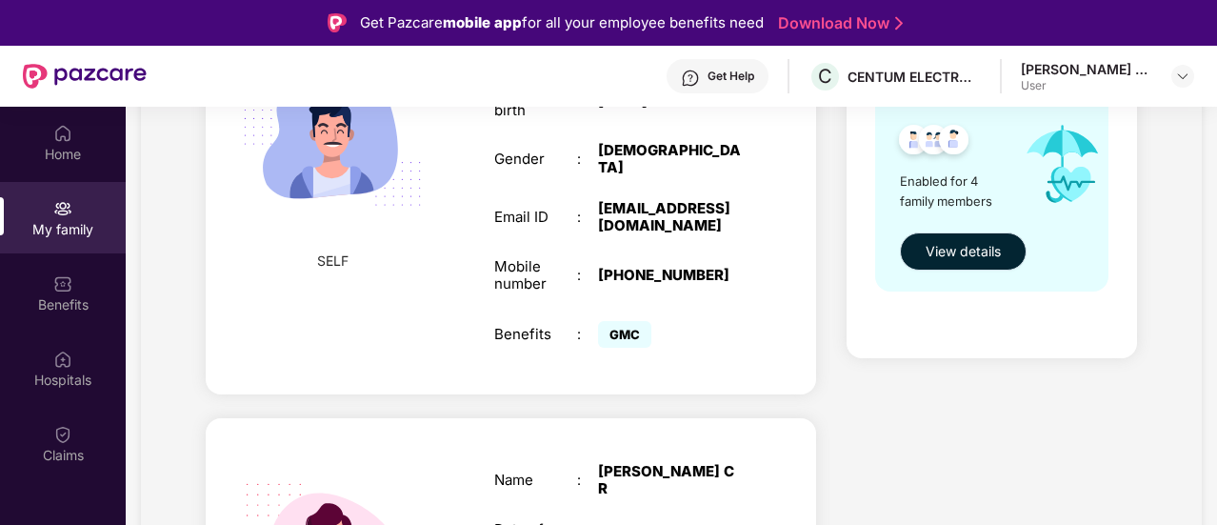
click at [949, 262] on button "View details" at bounding box center [963, 251] width 127 height 38
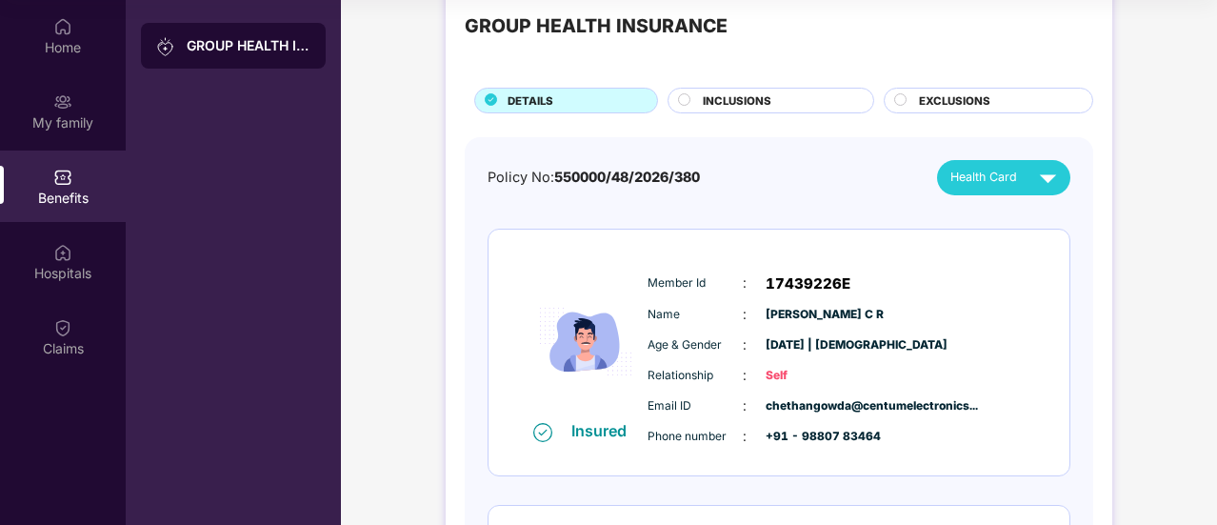
scroll to position [0, 0]
